Goal: Task Accomplishment & Management: Manage account settings

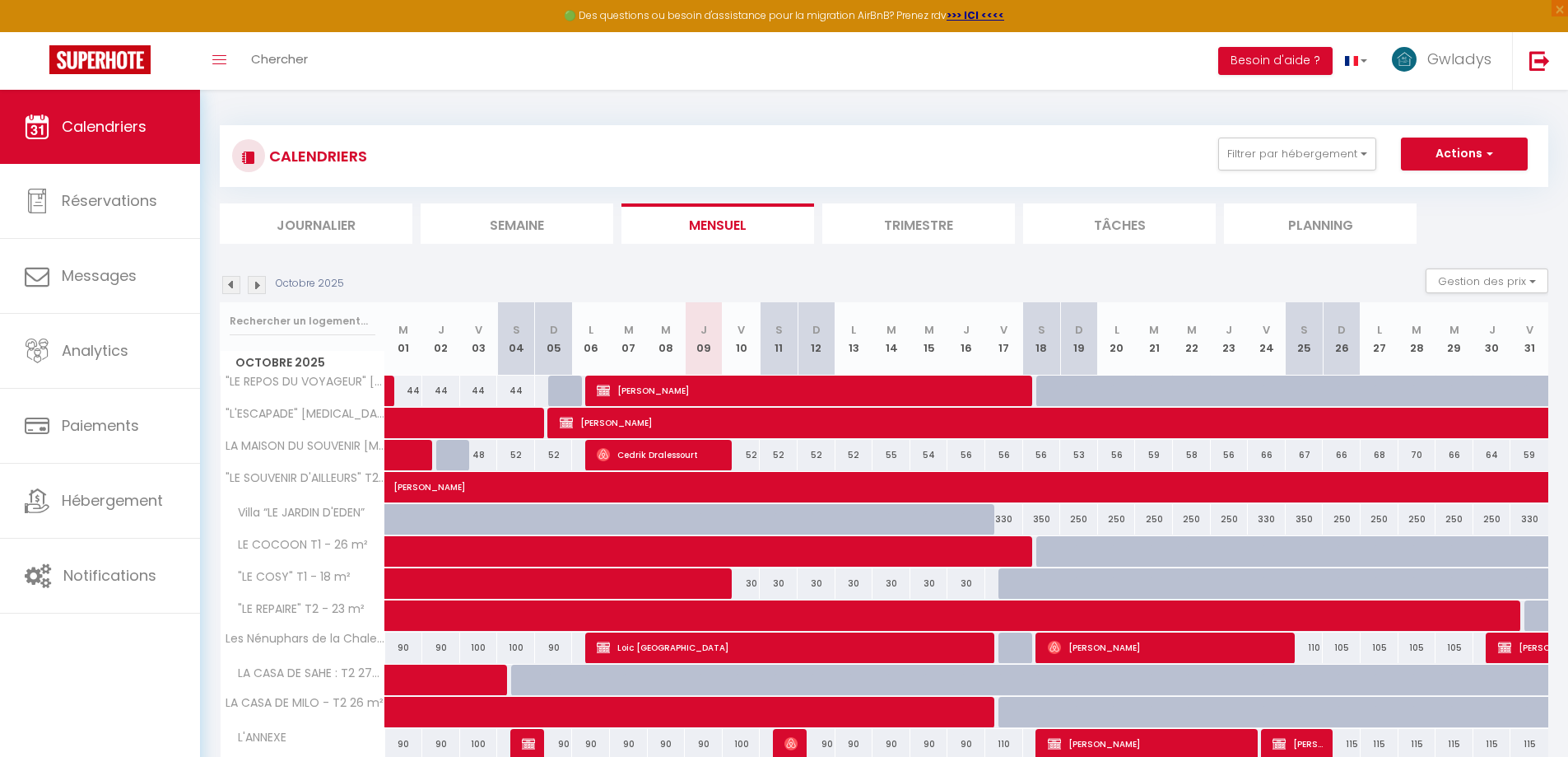
scroll to position [90, 0]
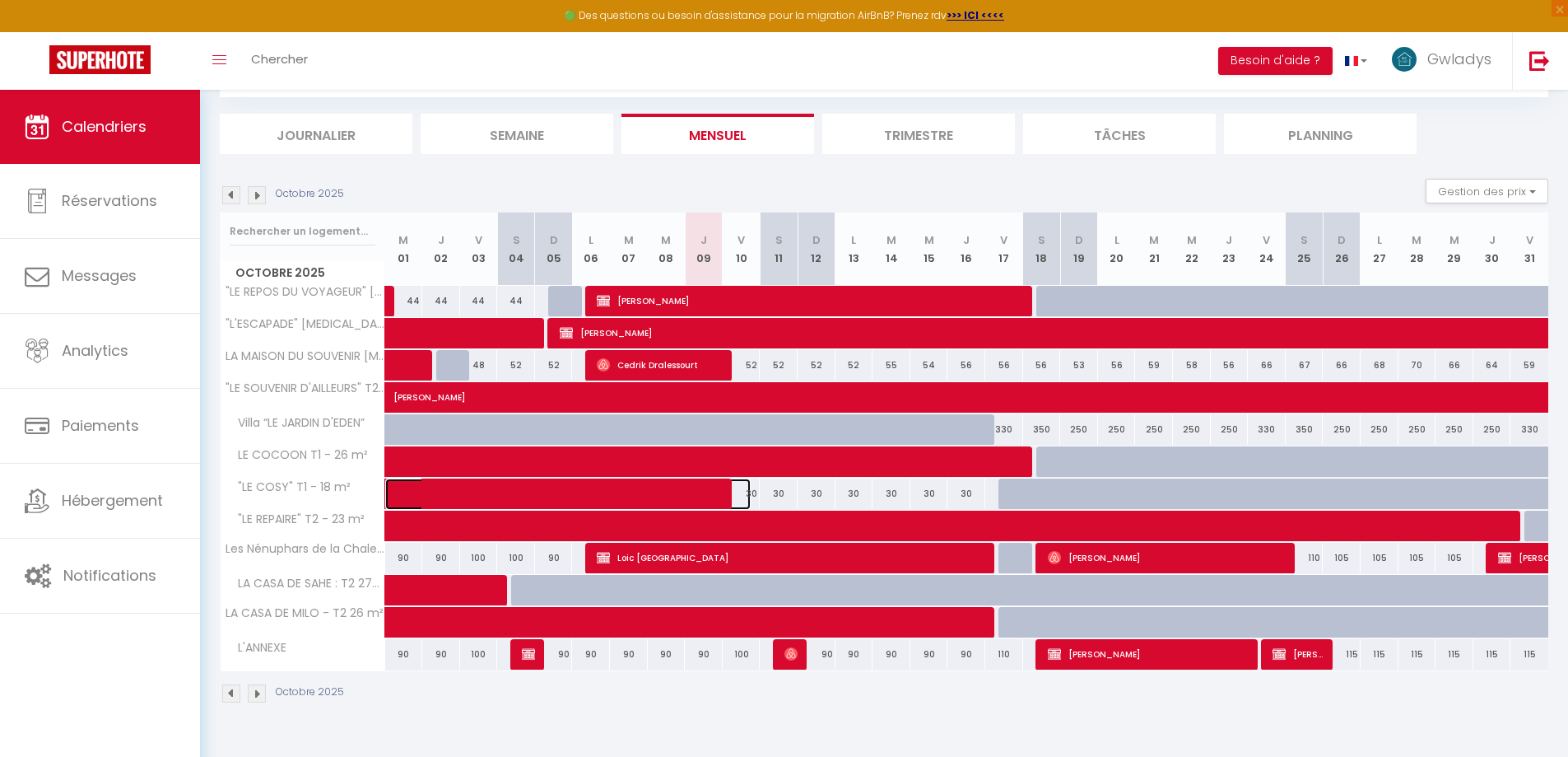
click at [747, 494] on span at bounding box center [580, 494] width 340 height 32
select select "OK"
select select "0"
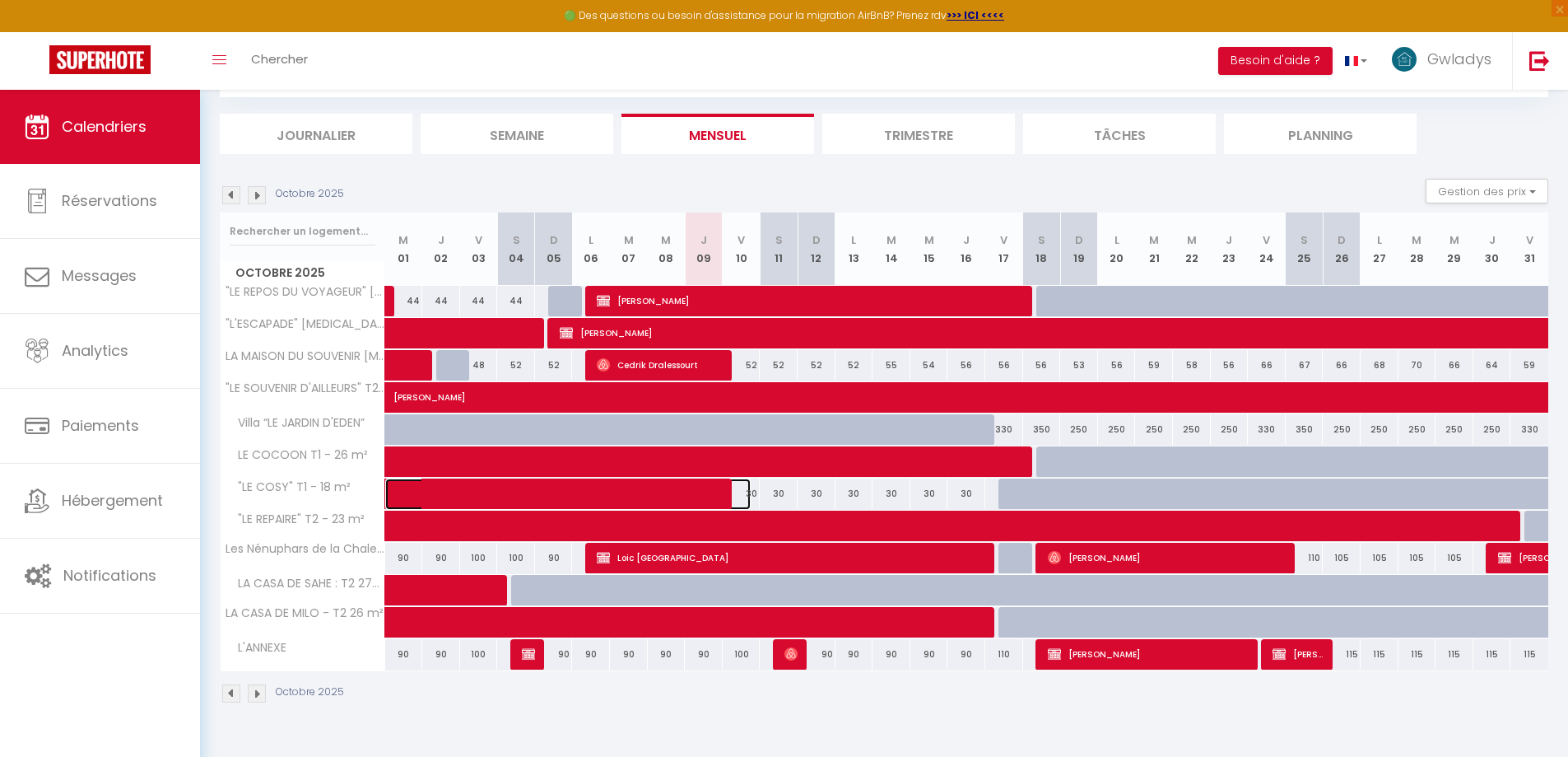
select select "1"
select select
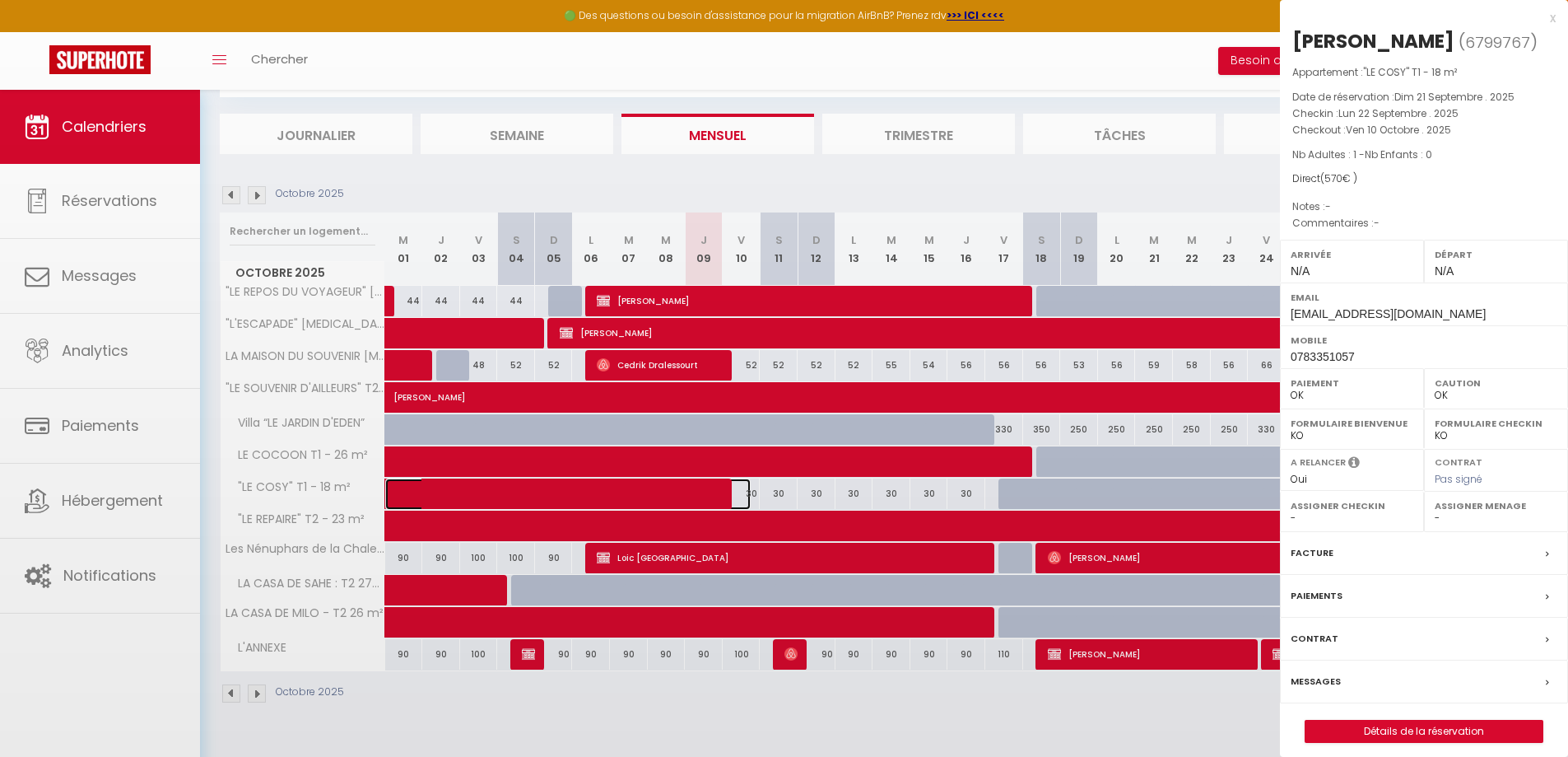
select select "47548"
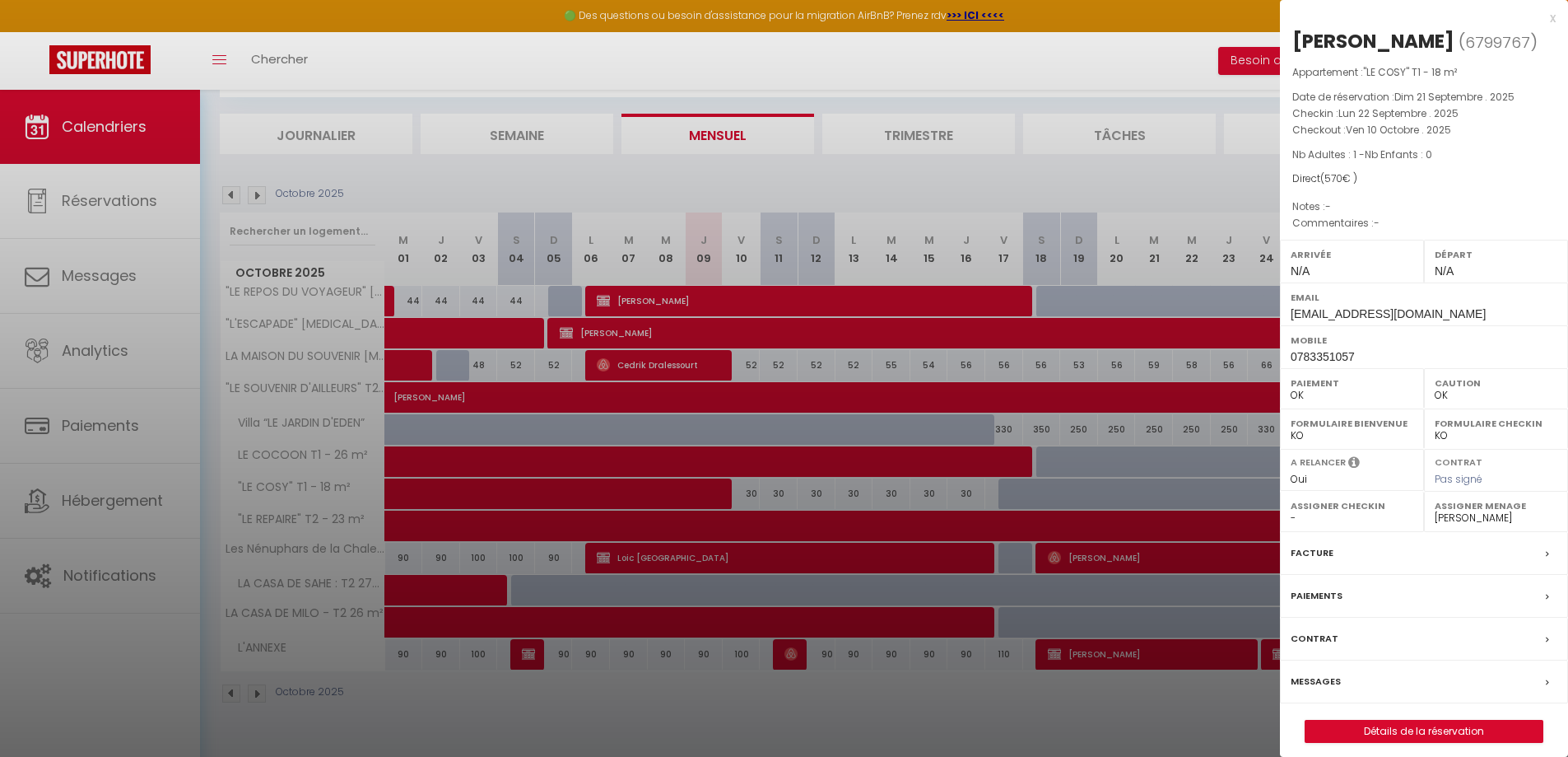
click at [780, 495] on div at bounding box center [784, 378] width 1568 height 757
select select
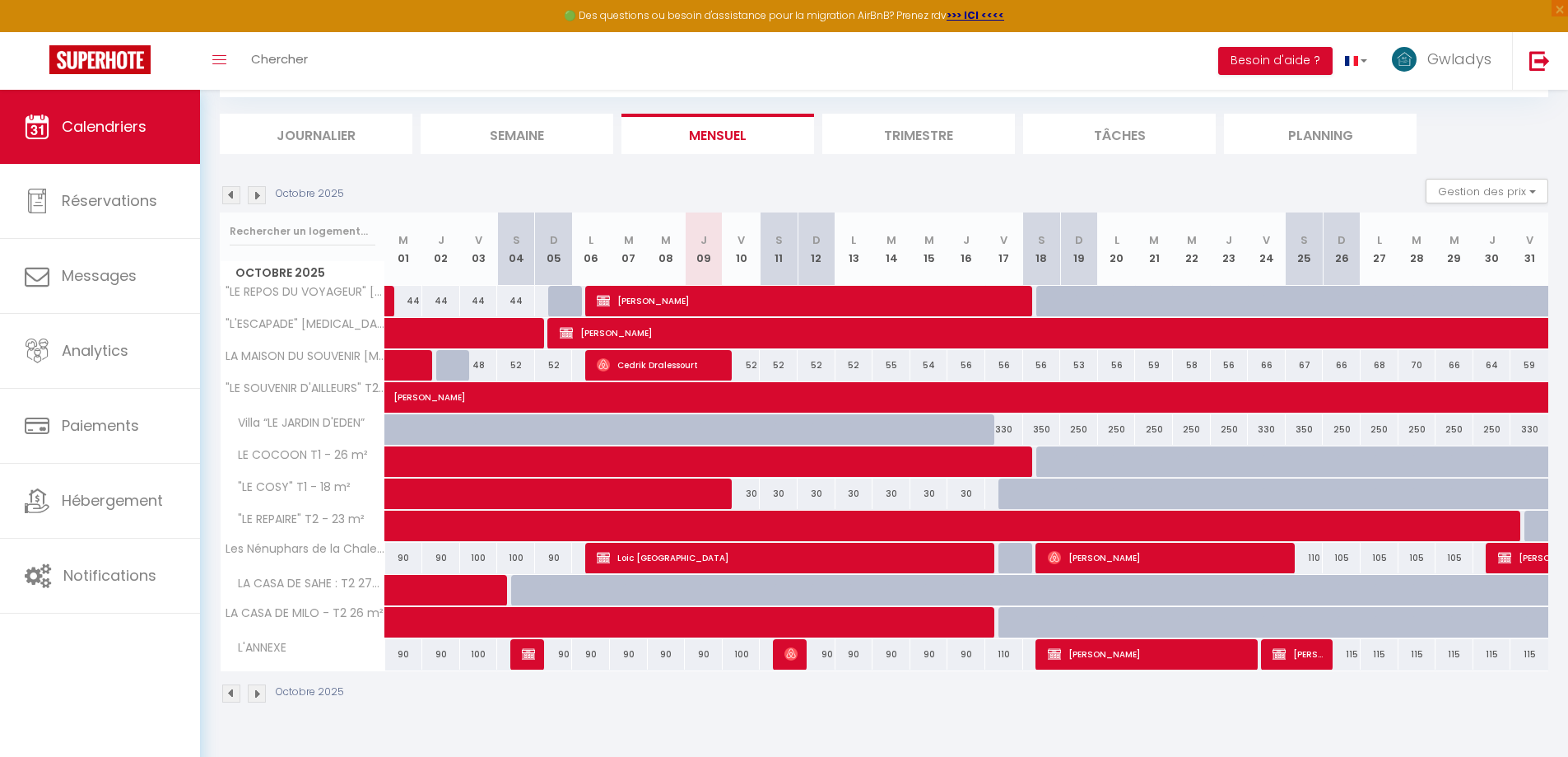
click at [780, 495] on div "30" at bounding box center [779, 494] width 38 height 31
type input "30"
select select "1"
type input "[DATE]"
type input "Dim 12 Octobre 2025"
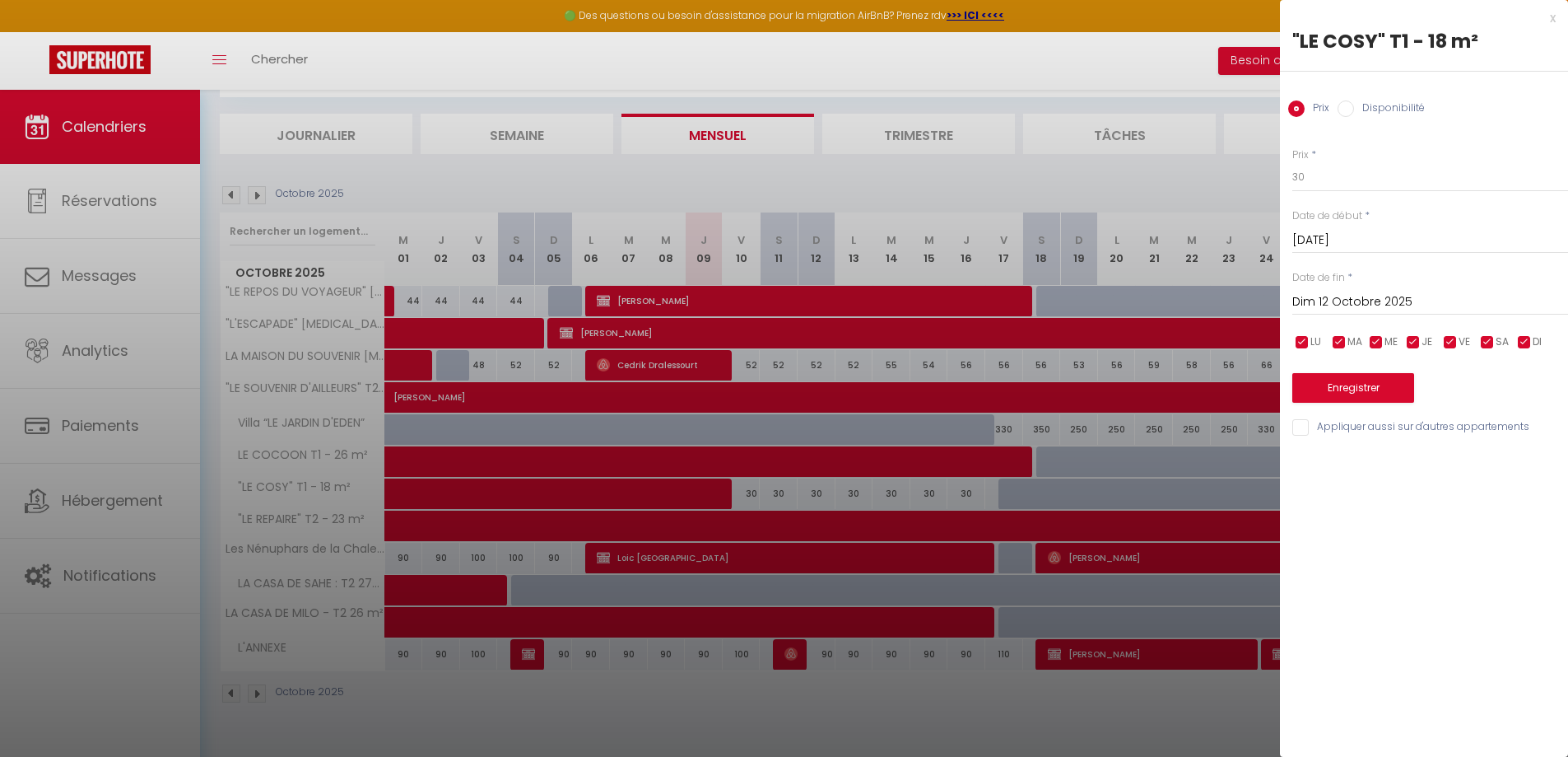
click at [1397, 105] on label "Disponibilité" at bounding box center [1390, 110] width 71 height 18
click at [1355, 105] on input "Disponibilité" at bounding box center [1346, 109] width 16 height 16
radio input "true"
radio input "false"
click at [1336, 173] on select "Disponible Indisponible" at bounding box center [1430, 178] width 276 height 32
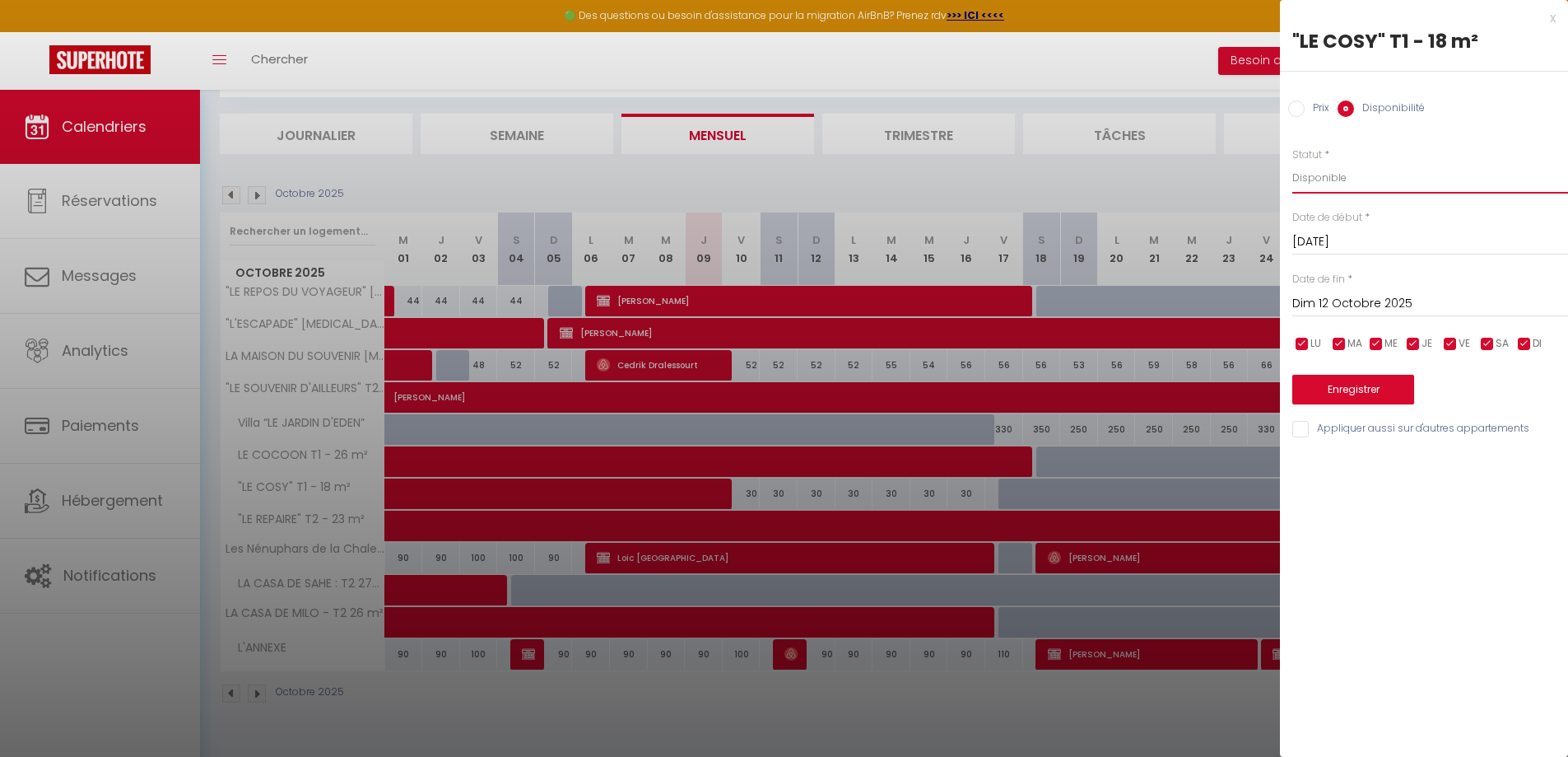
select select "0"
click at [1292, 162] on select "Disponible Indisponible" at bounding box center [1430, 178] width 276 height 32
click at [1307, 299] on input "Dim 12 Octobre 2025" at bounding box center [1430, 304] width 276 height 22
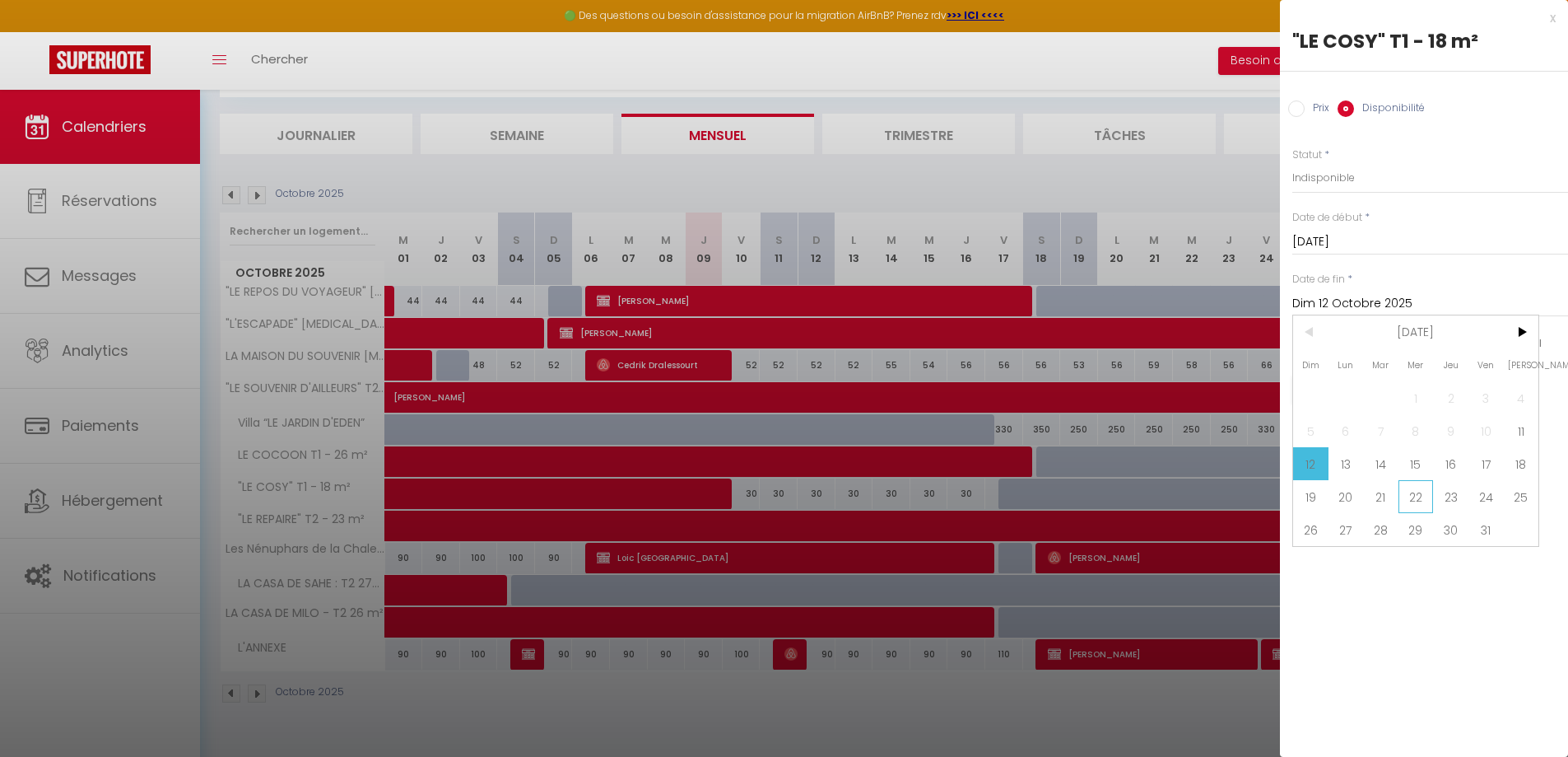
click at [1407, 503] on span "22" at bounding box center [1416, 497] width 35 height 33
type input "Mer 22 Octobre 2025"
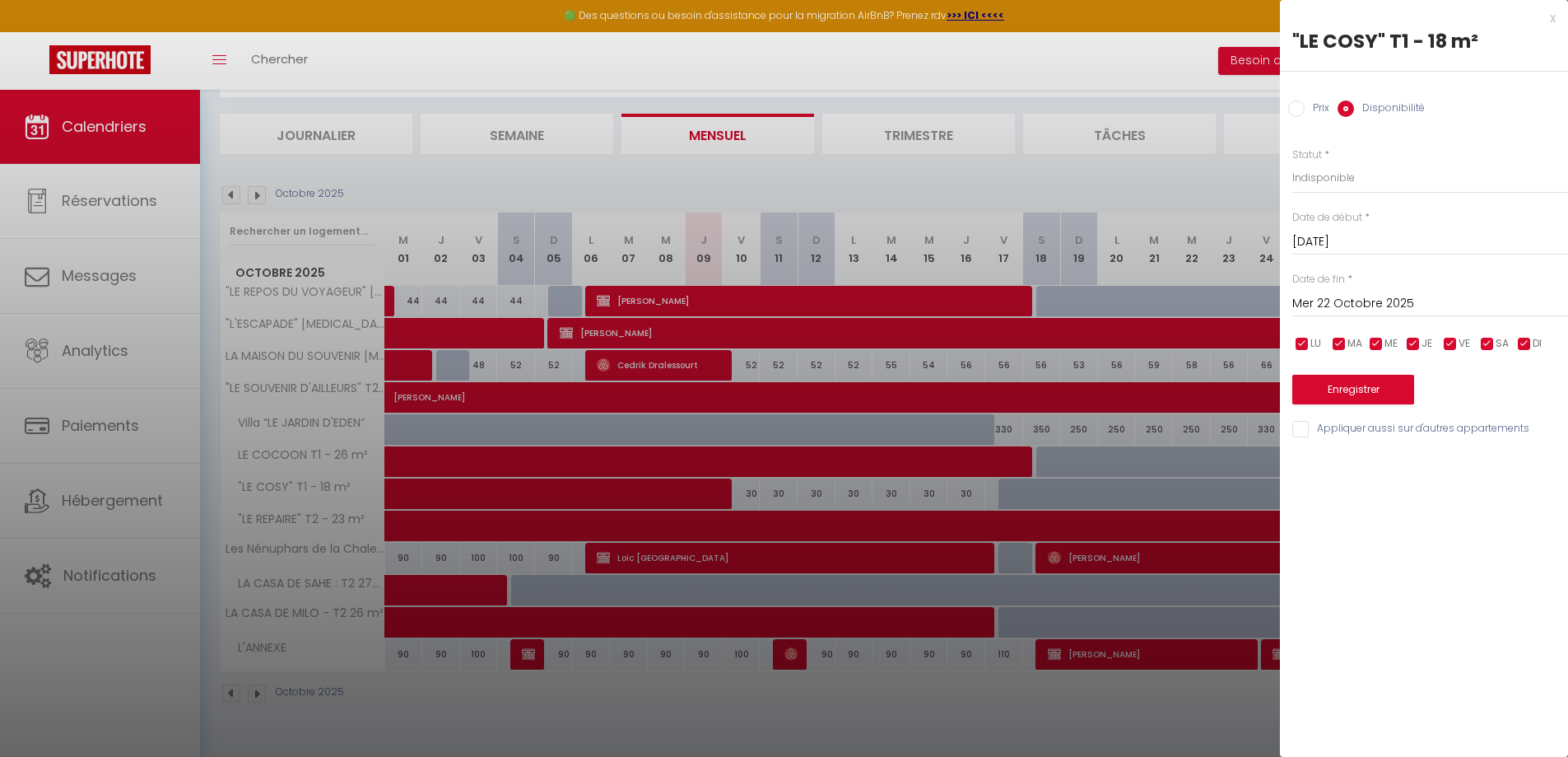
click at [1383, 249] on input "[DATE]" at bounding box center [1430, 242] width 276 height 22
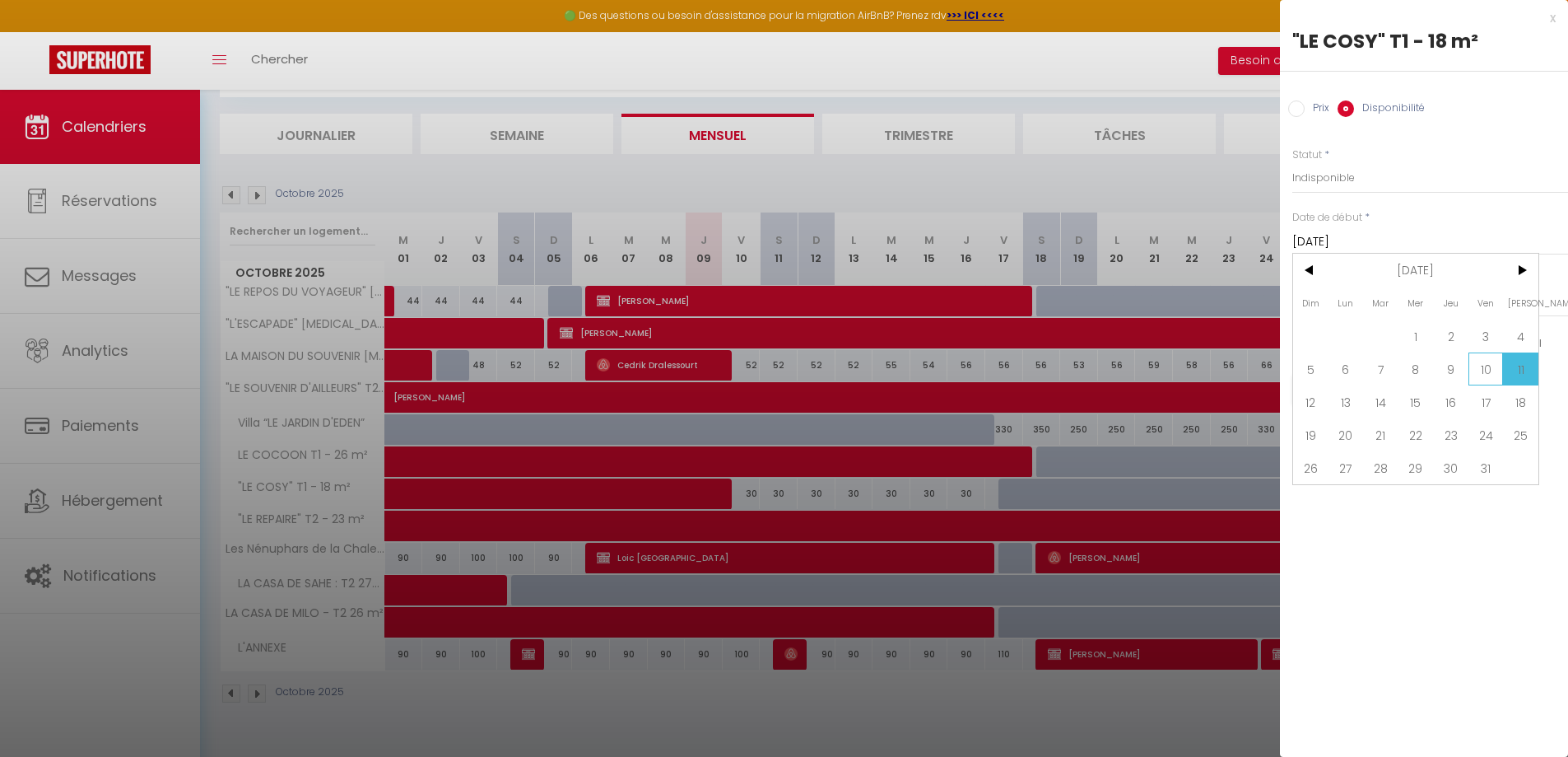
click at [1492, 369] on span "10" at bounding box center [1486, 369] width 35 height 33
type input "Ven 10 Octobre 2025"
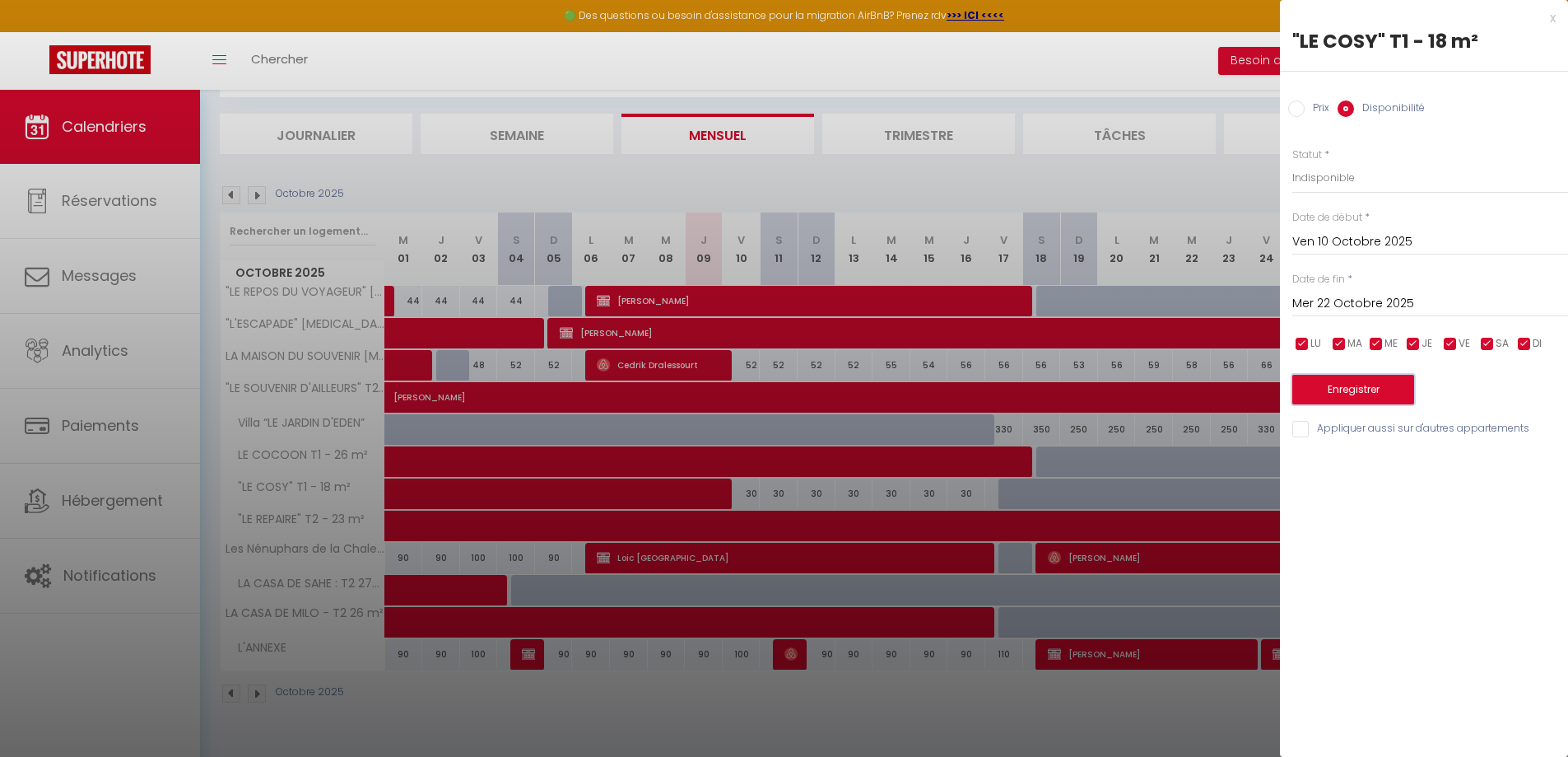
click at [1372, 397] on button "Enregistrer" at bounding box center [1353, 389] width 122 height 30
